Goal: Information Seeking & Learning: Check status

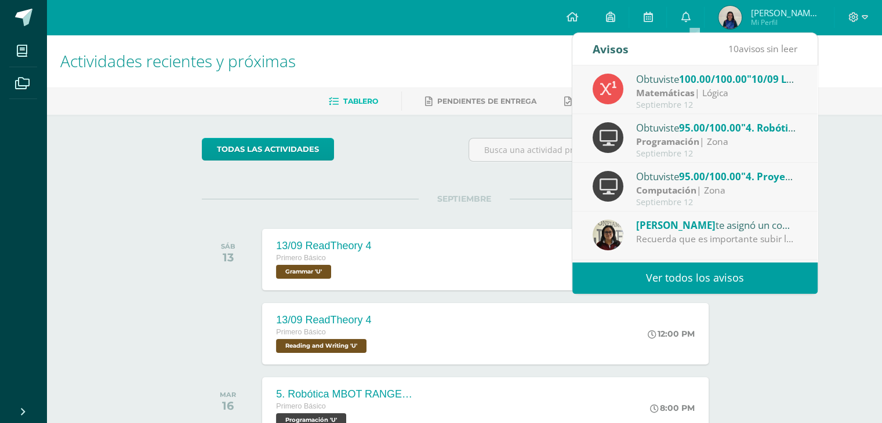
click at [741, 73] on span "100.00/100.00" at bounding box center [713, 78] width 68 height 13
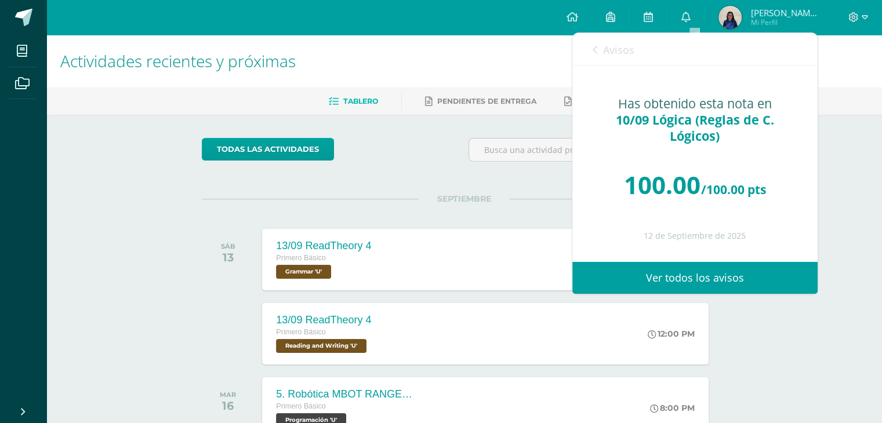
click at [596, 48] on icon at bounding box center [594, 49] width 5 height 9
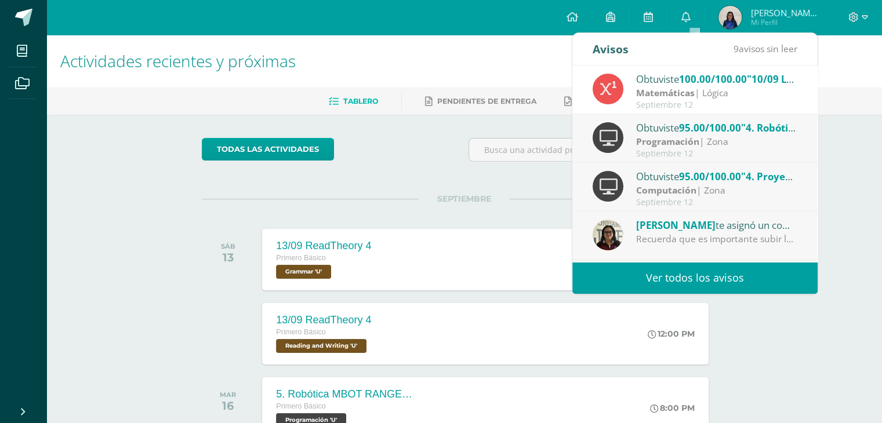
click at [744, 134] on div "Obtuviste 95.00/100.00 "4. Robótica MBOT RANGER 4" en Programación" at bounding box center [716, 127] width 161 height 15
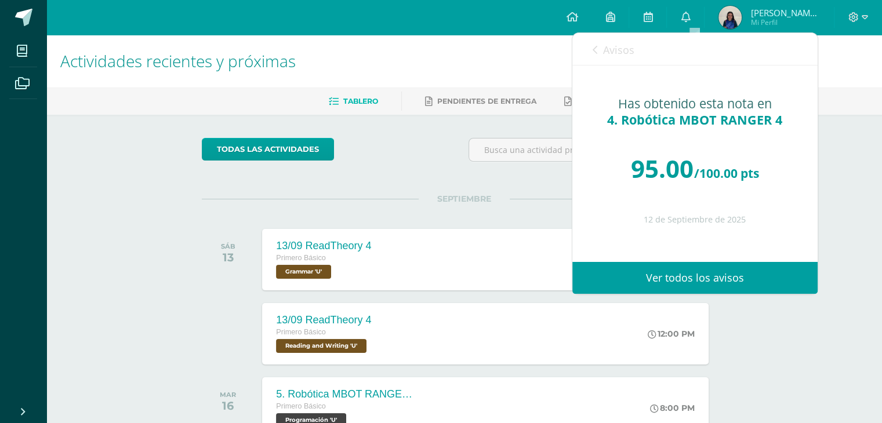
click at [594, 49] on icon at bounding box center [594, 49] width 5 height 9
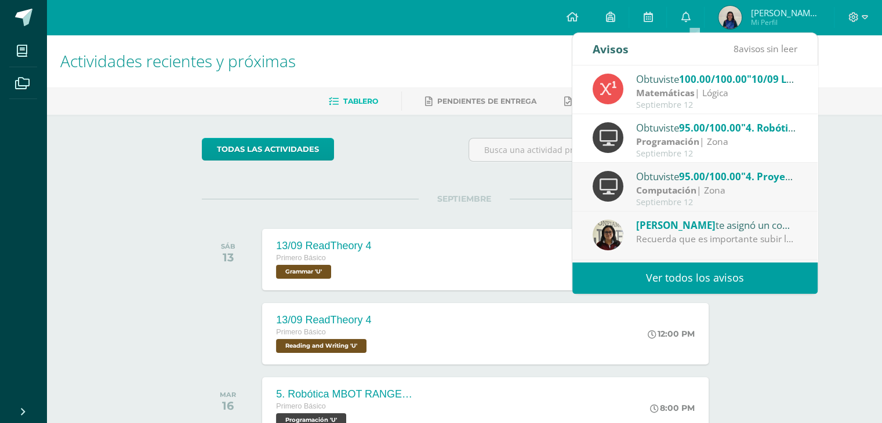
click at [709, 185] on div "Computación | Zona" at bounding box center [716, 190] width 161 height 13
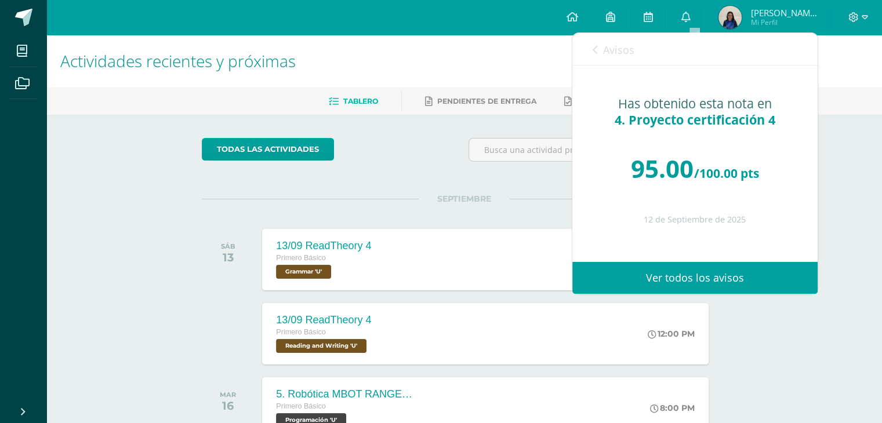
click at [595, 46] on icon at bounding box center [594, 49] width 5 height 9
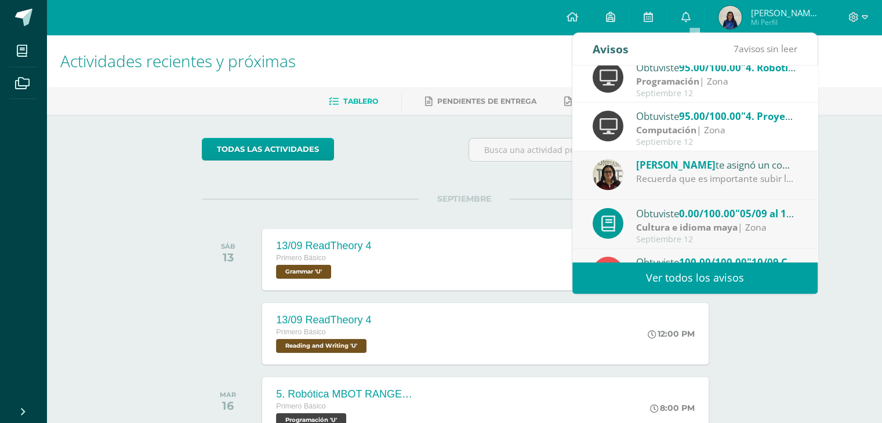
scroll to position [73, 0]
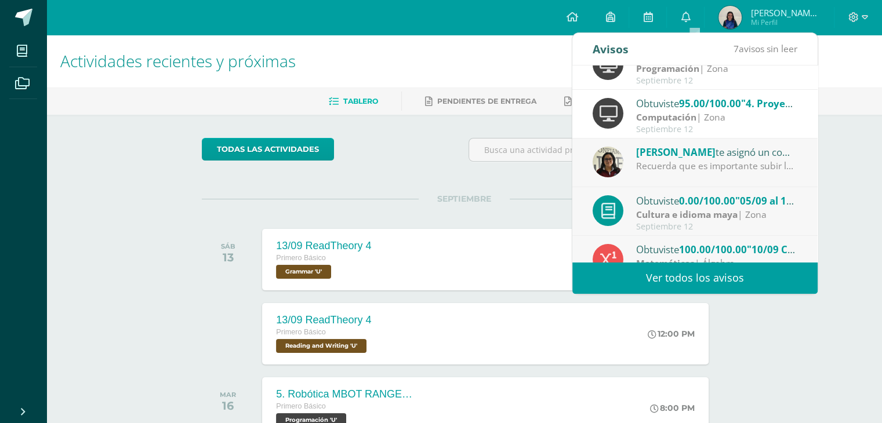
click at [744, 155] on div "Francis Ramos te asignó un comentario en '05/09 al 11/09 Video de personaje des…" at bounding box center [716, 151] width 161 height 15
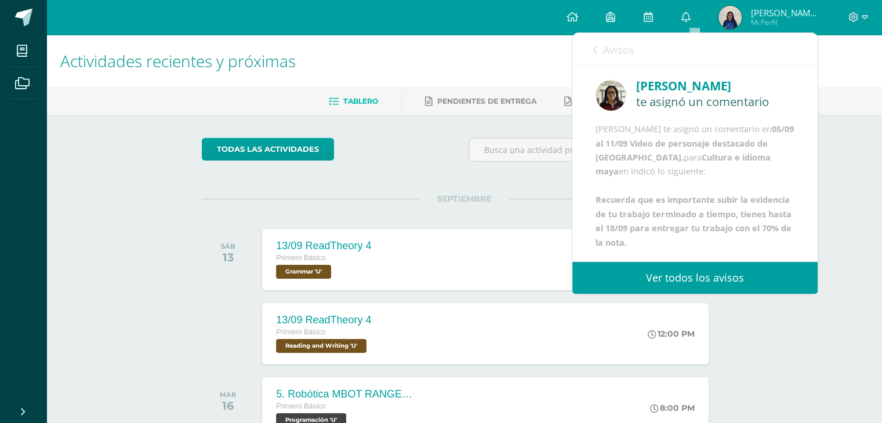
click at [592, 51] on icon at bounding box center [594, 49] width 5 height 9
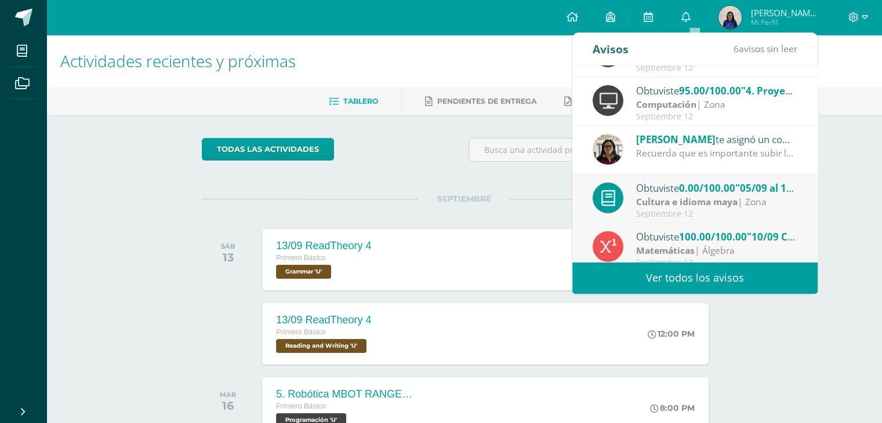
scroll to position [94, 0]
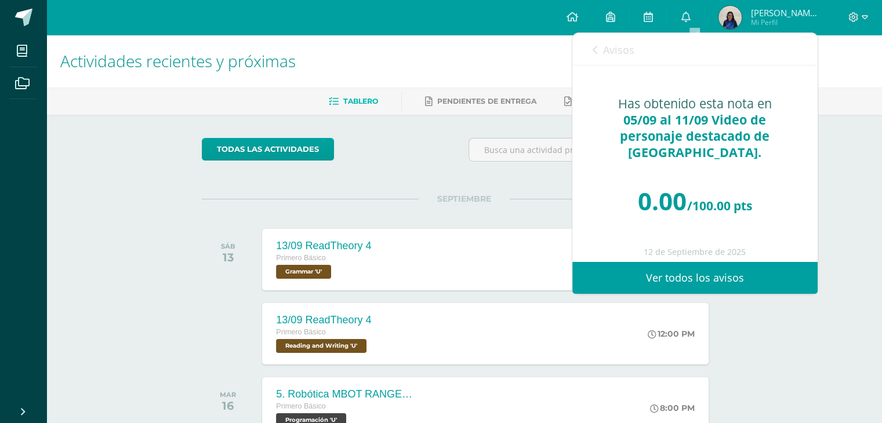
click at [594, 49] on icon at bounding box center [594, 49] width 5 height 9
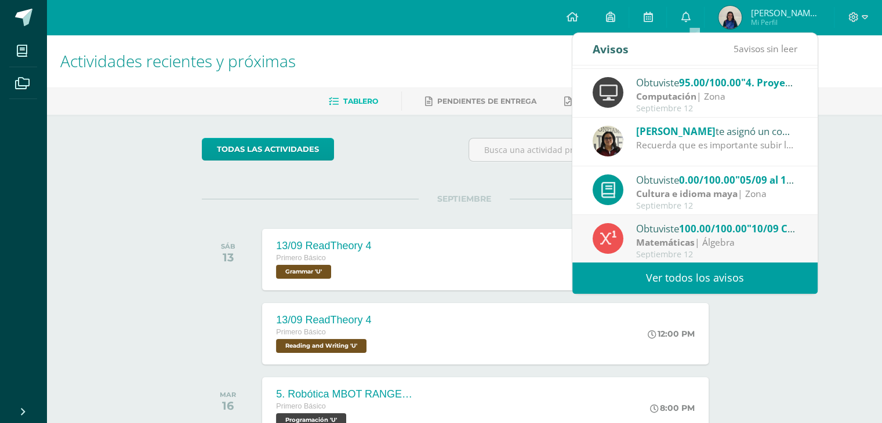
click at [712, 227] on span "100.00/100.00" at bounding box center [713, 228] width 68 height 13
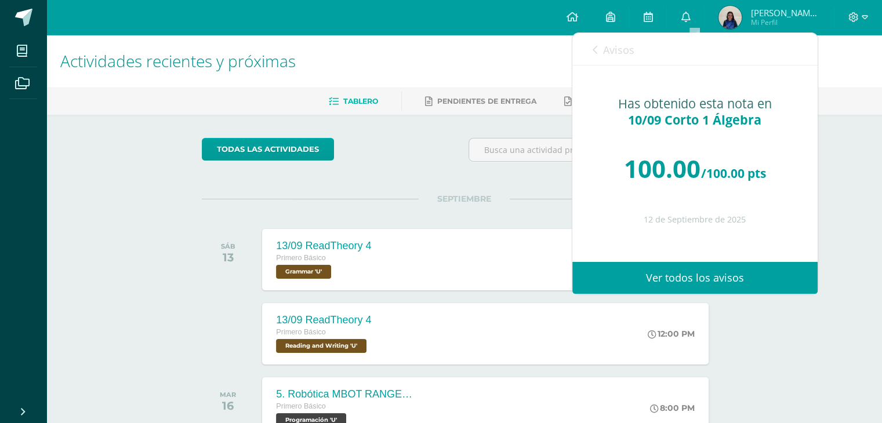
click at [594, 49] on icon at bounding box center [594, 49] width 5 height 9
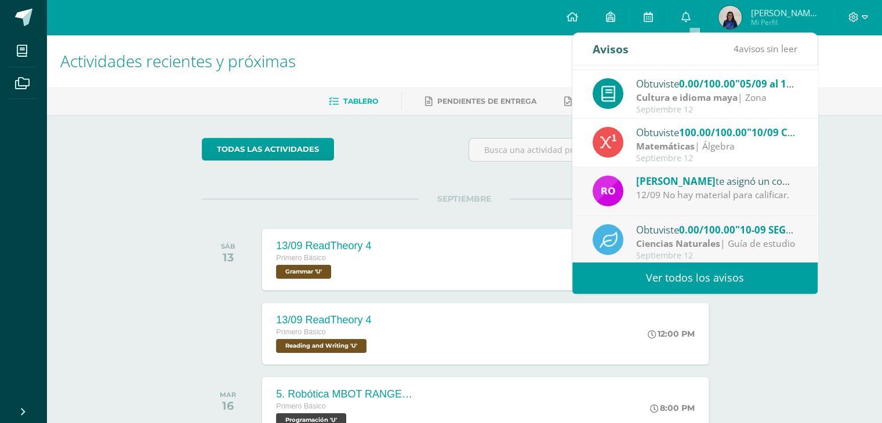
scroll to position [192, 0]
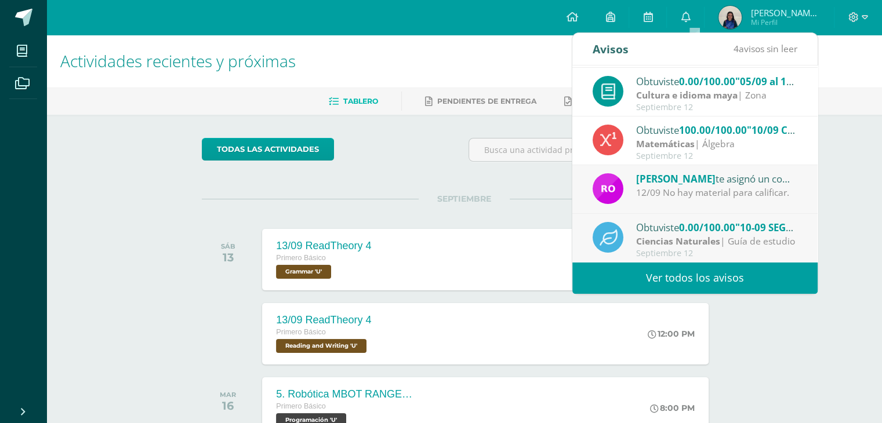
click at [765, 173] on div "Rosemary Ordoñez te asignó un comentario en '10-09 SEGUNDA ENTREGA DE GUÍA' par…" at bounding box center [716, 178] width 161 height 15
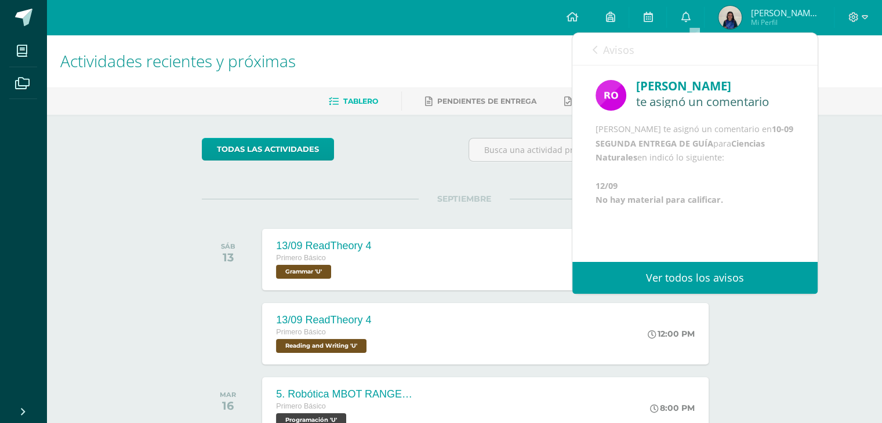
scroll to position [13, 0]
click at [594, 49] on icon at bounding box center [594, 49] width 5 height 9
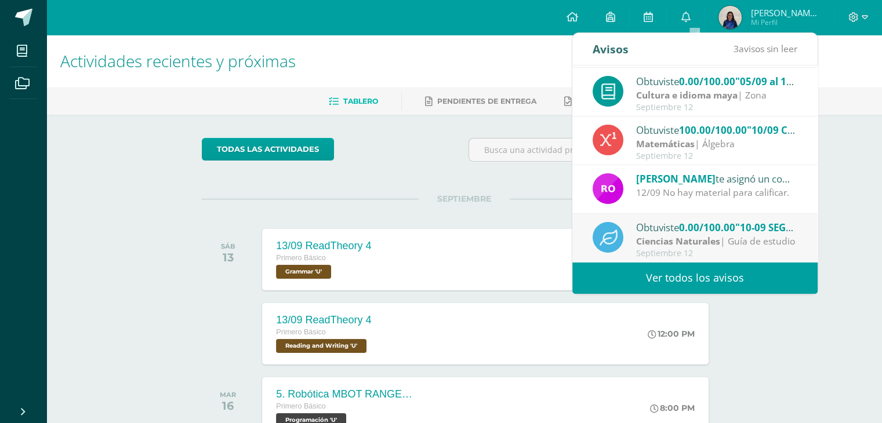
click at [716, 227] on span "0.00/100.00" at bounding box center [707, 227] width 56 height 13
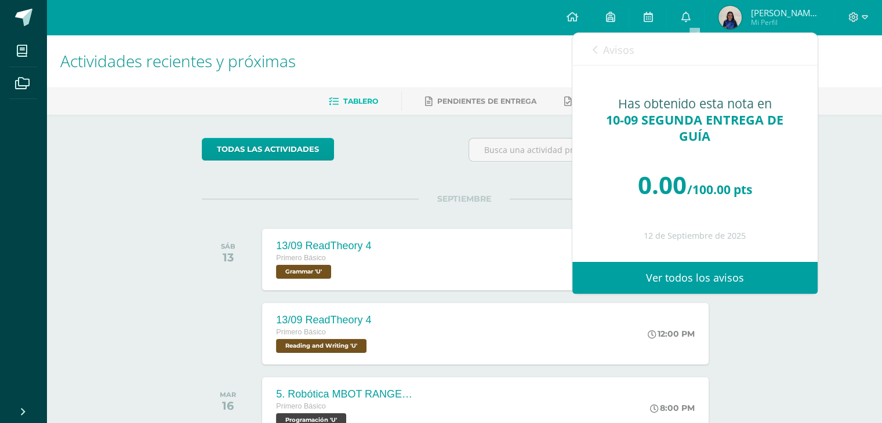
scroll to position [0, 0]
click at [594, 49] on icon at bounding box center [594, 49] width 5 height 9
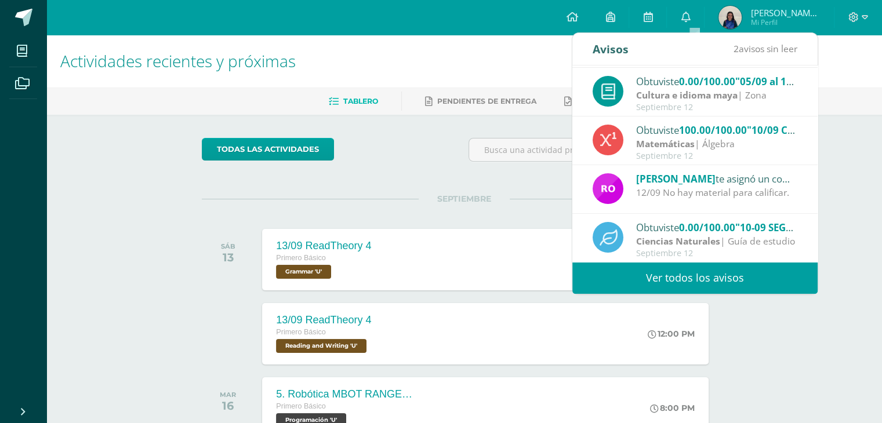
click at [700, 270] on link "Ver todos los avisos" at bounding box center [694, 278] width 245 height 32
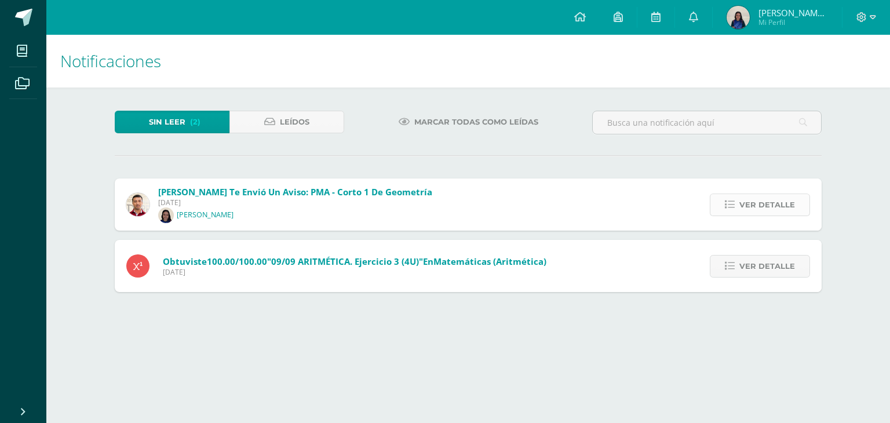
click at [782, 204] on span "Ver detalle" at bounding box center [768, 204] width 56 height 21
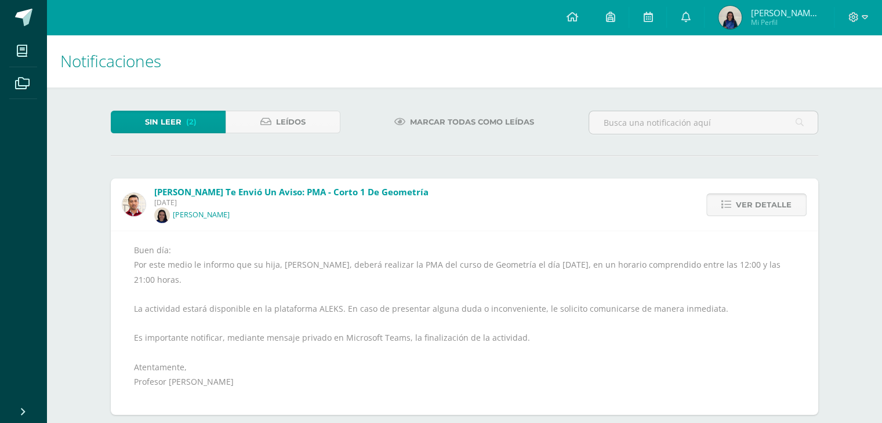
click at [778, 204] on span "Ver detalle" at bounding box center [764, 204] width 56 height 21
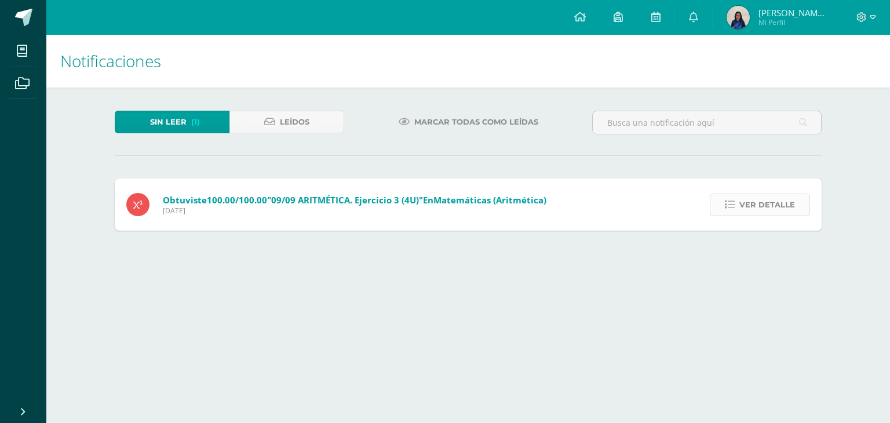
click at [780, 196] on span "Ver detalle" at bounding box center [768, 204] width 56 height 21
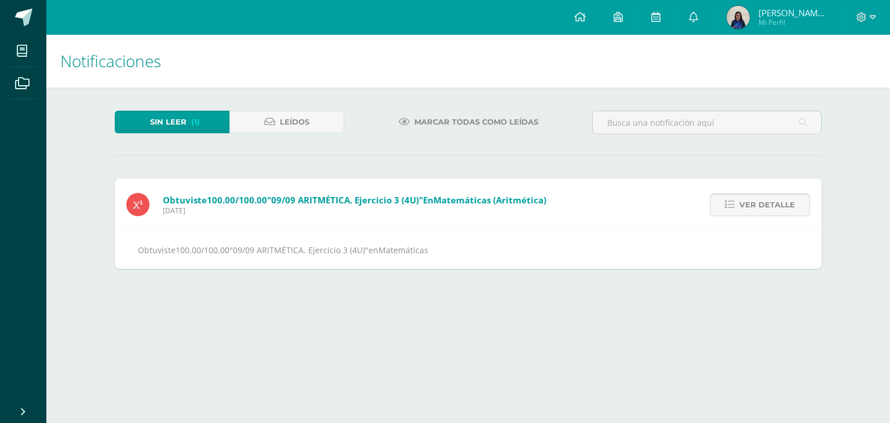
click at [779, 199] on span "Ver detalle" at bounding box center [768, 204] width 56 height 21
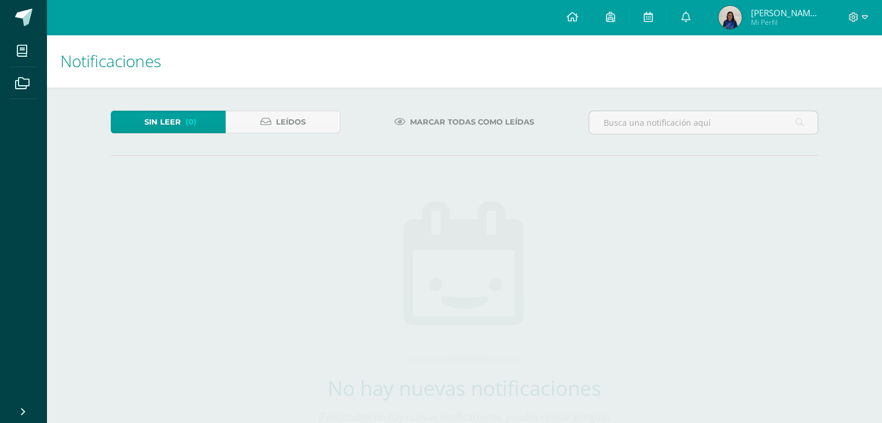
click at [733, 26] on img at bounding box center [729, 17] width 23 height 23
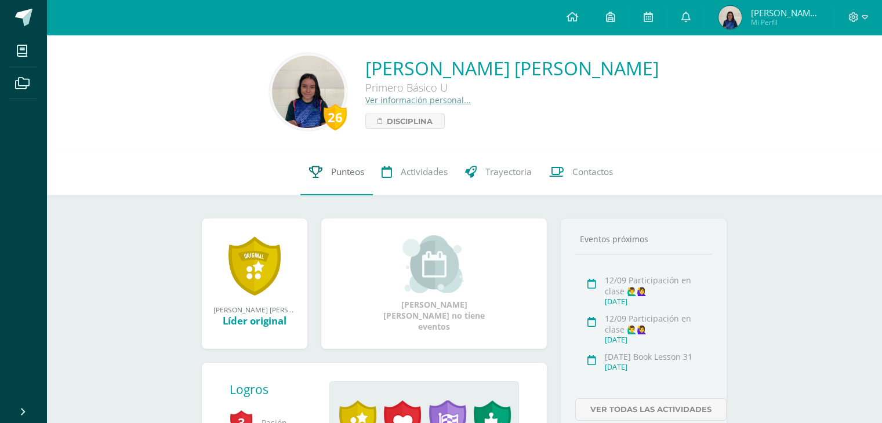
click at [331, 192] on link "Punteos" at bounding box center [336, 172] width 72 height 46
